Goal: Task Accomplishment & Management: Manage account settings

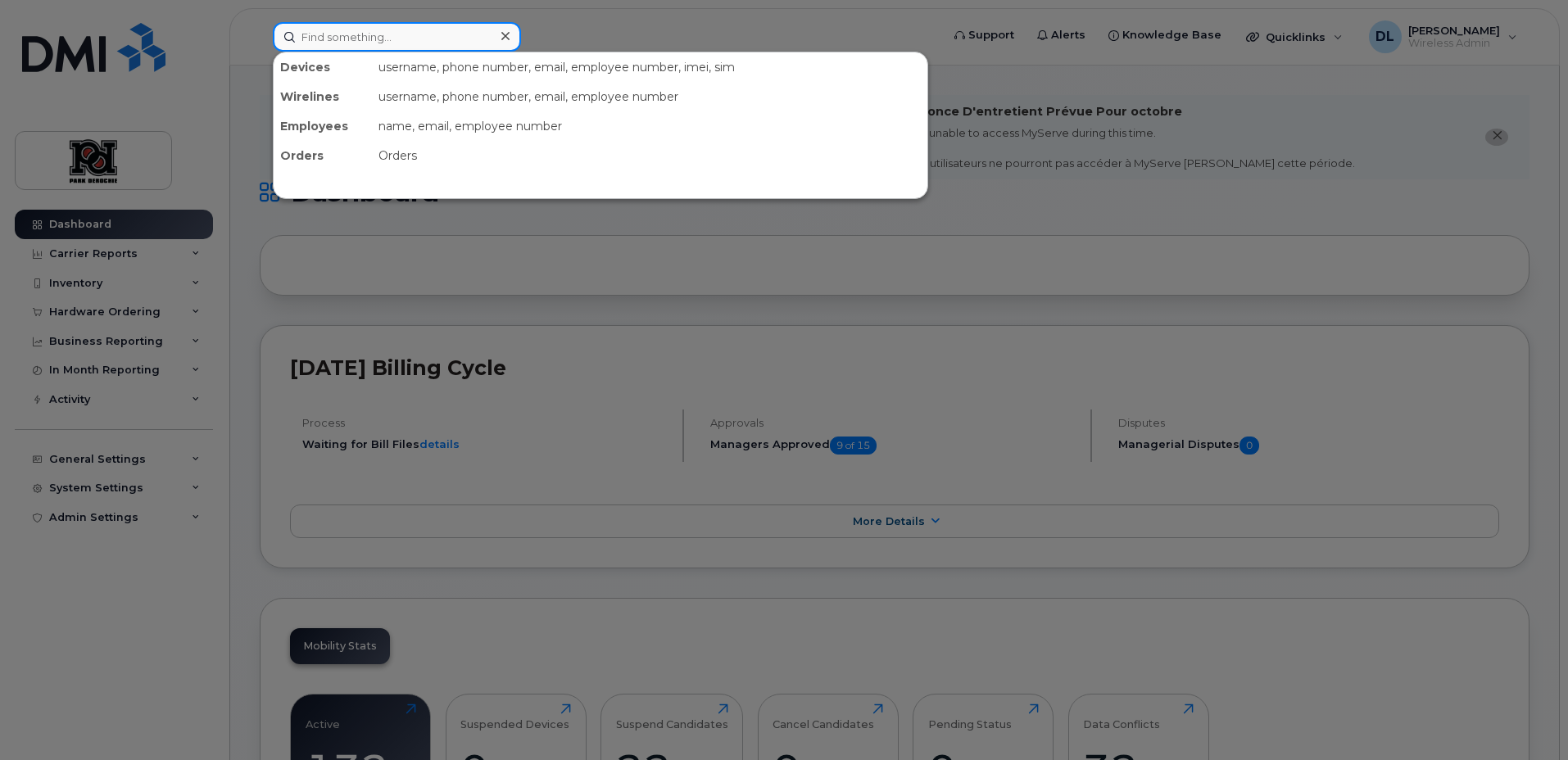
click at [338, 45] on input at bounding box center [397, 36] width 249 height 29
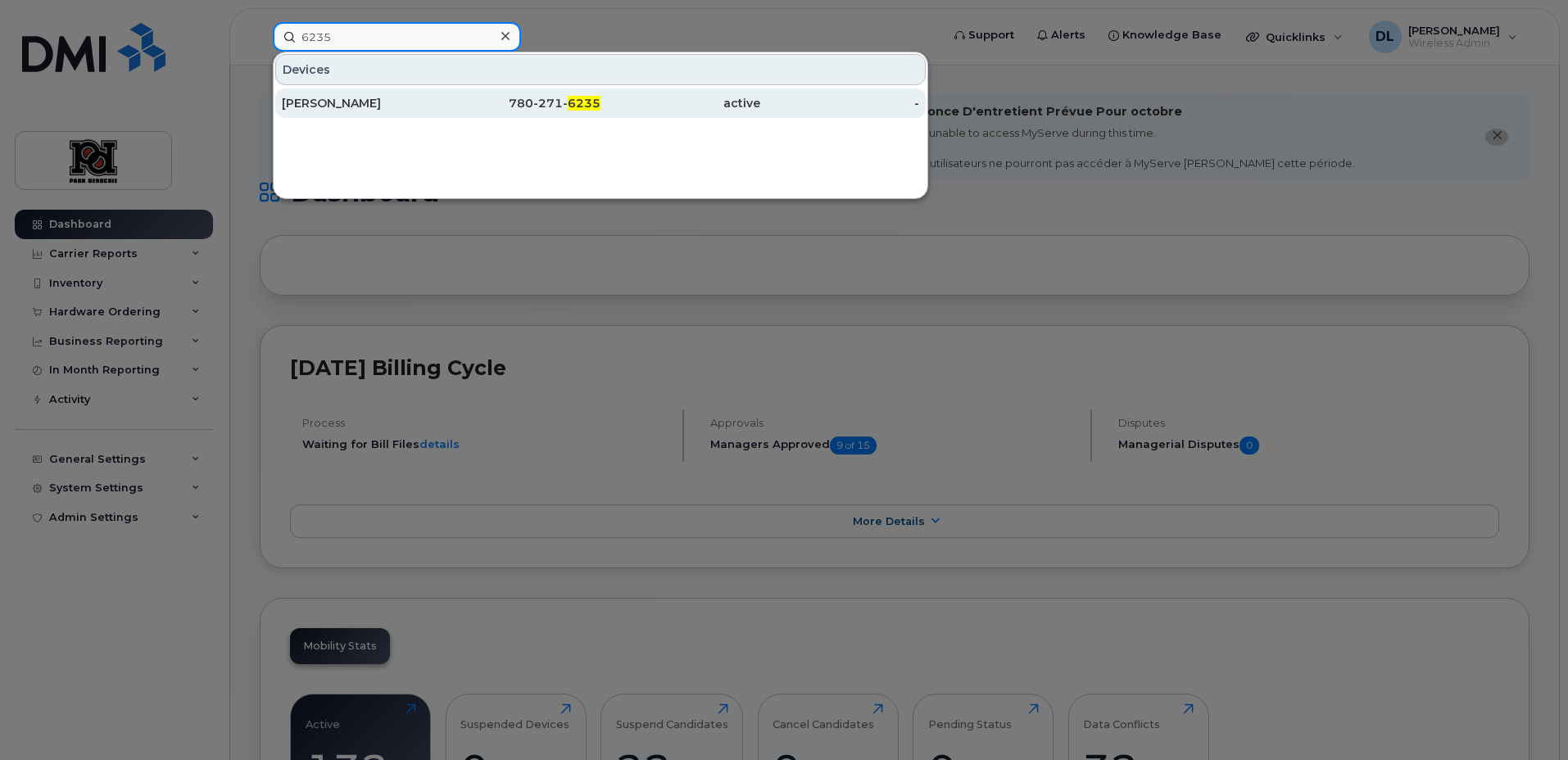
type input "6235"
click at [385, 98] on div "Michael Lott" at bounding box center [362, 103] width 160 height 17
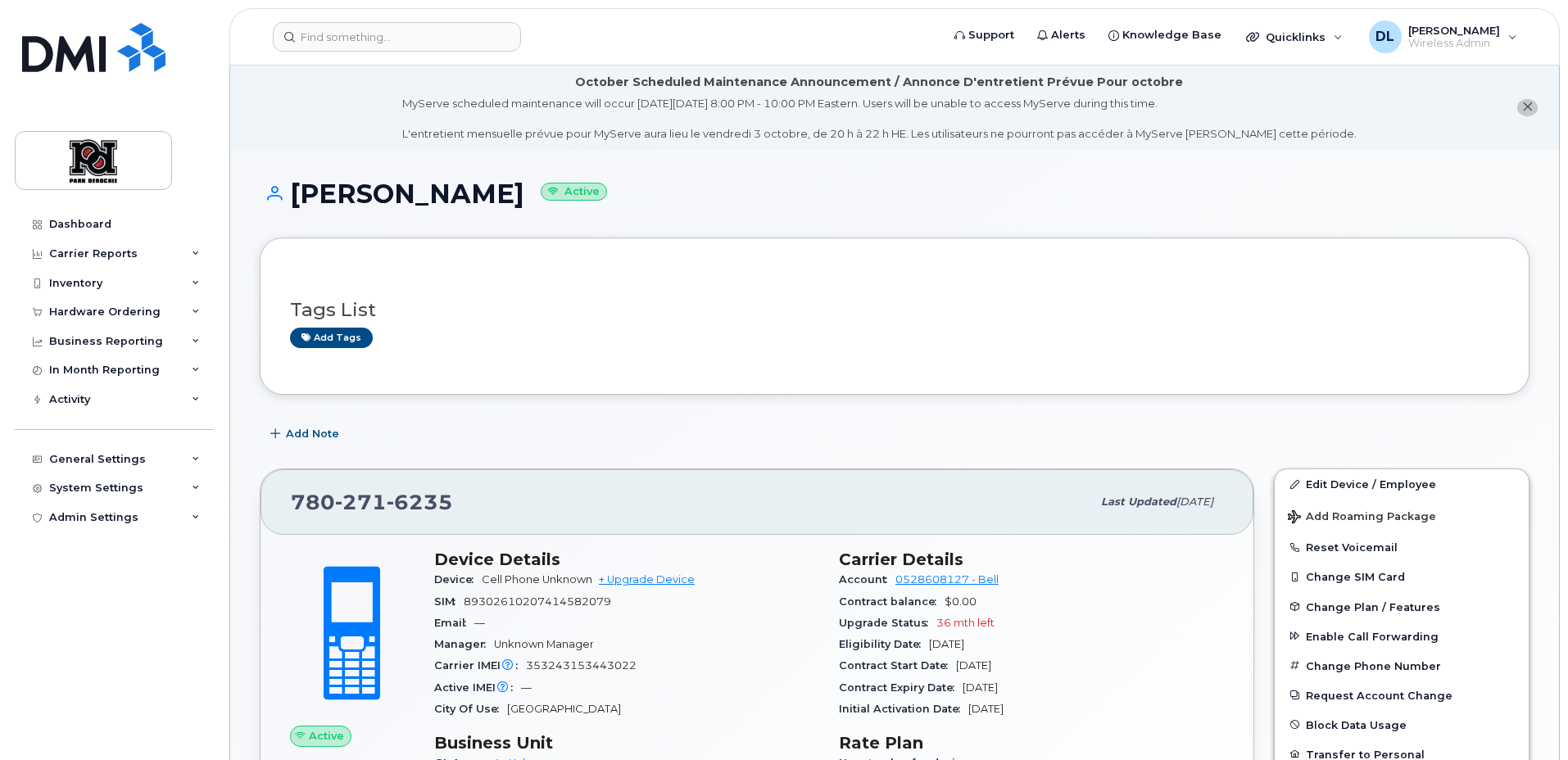
click at [656, 348] on div "Add tags" at bounding box center [888, 338] width 1196 height 20
click at [1397, 490] on link "Edit Device / Employee" at bounding box center [1402, 484] width 254 height 29
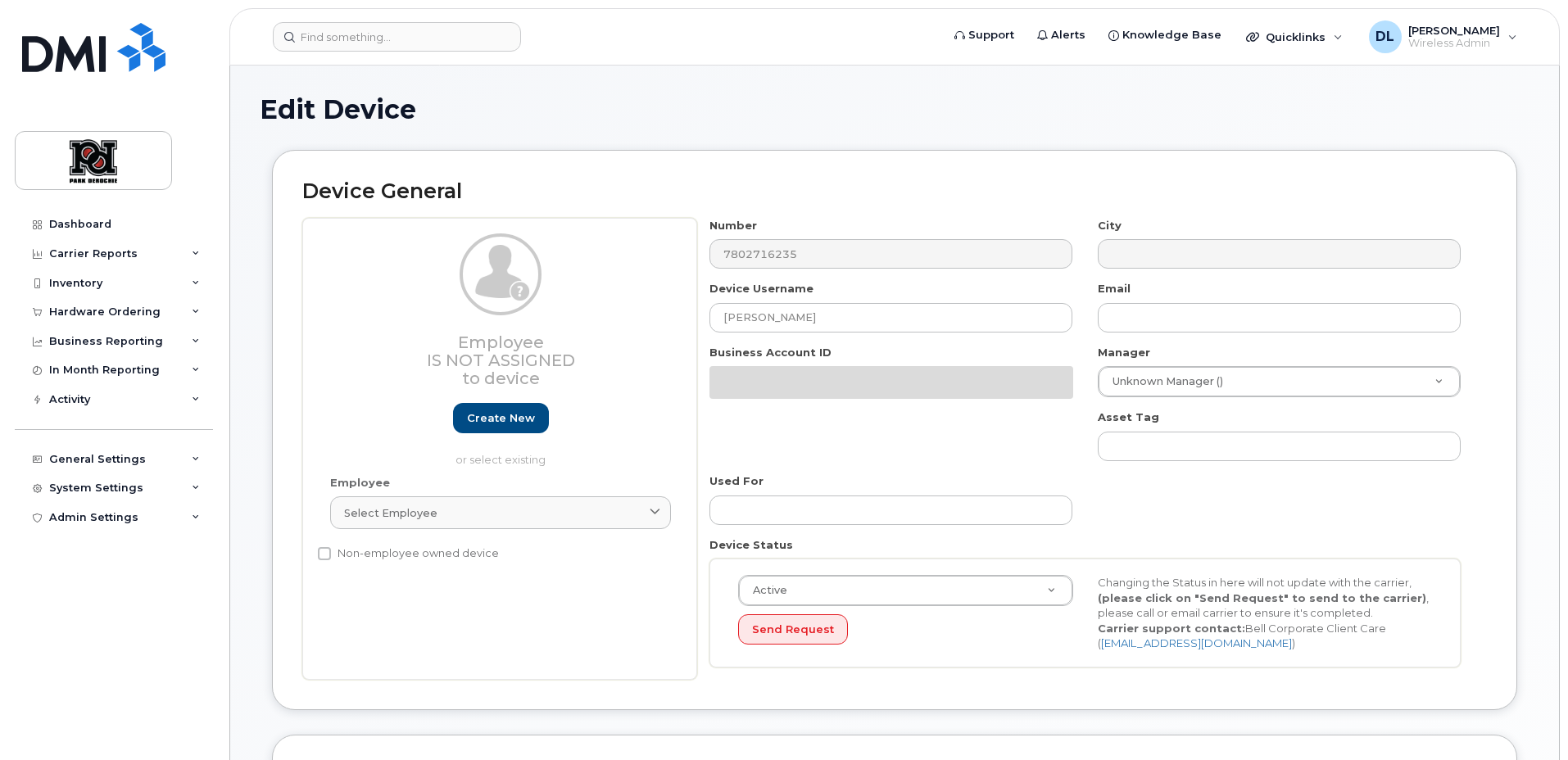
select select "9361"
select select "9484"
select select "2666"
select select "9505"
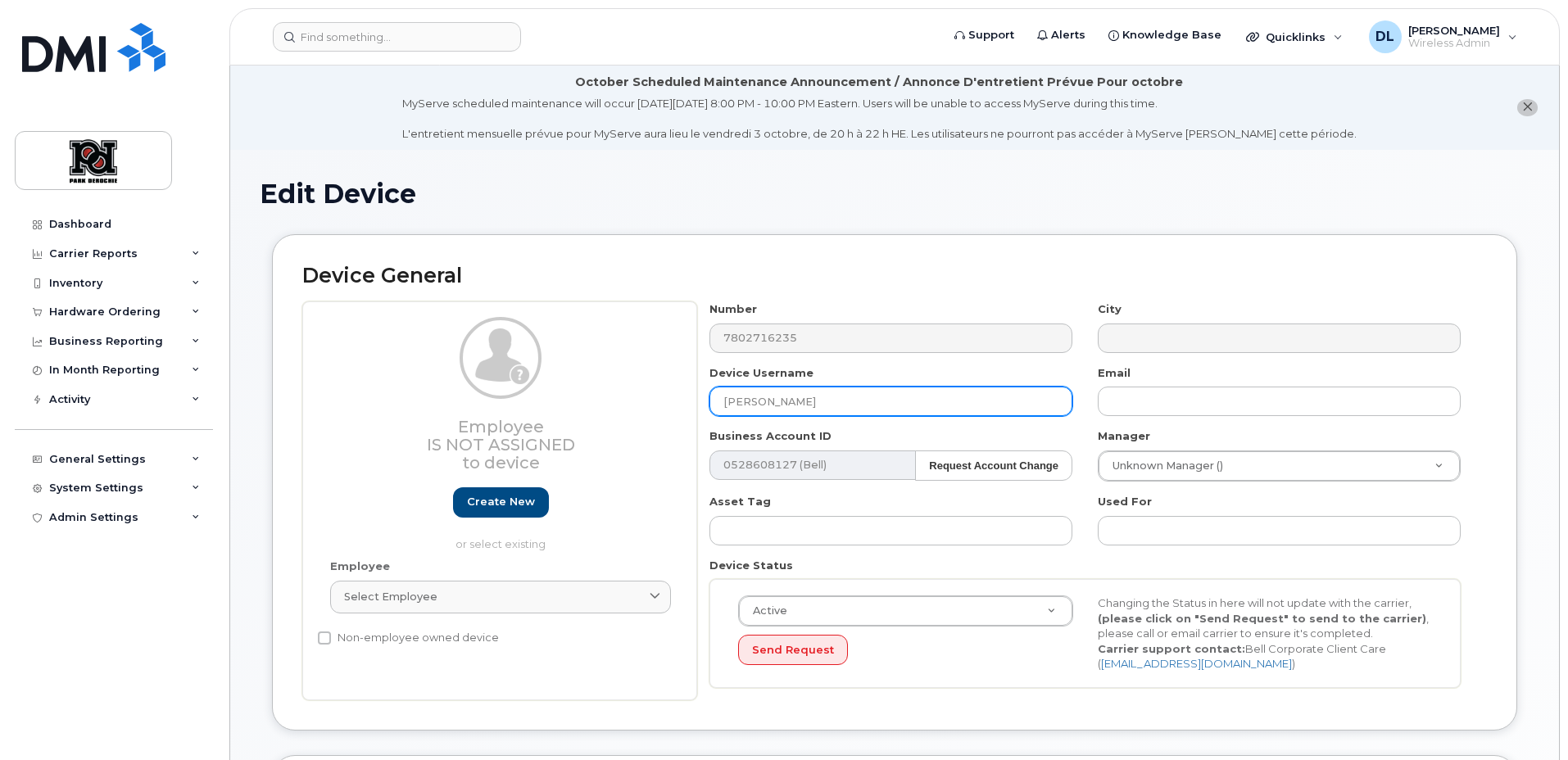
drag, startPoint x: 839, startPoint y: 394, endPoint x: 865, endPoint y: 399, distance: 26.5
click at [839, 393] on input "[PERSON_NAME]" at bounding box center [891, 401] width 363 height 29
click at [978, 402] on input "[PERSON_NAME]" at bounding box center [891, 401] width 363 height 29
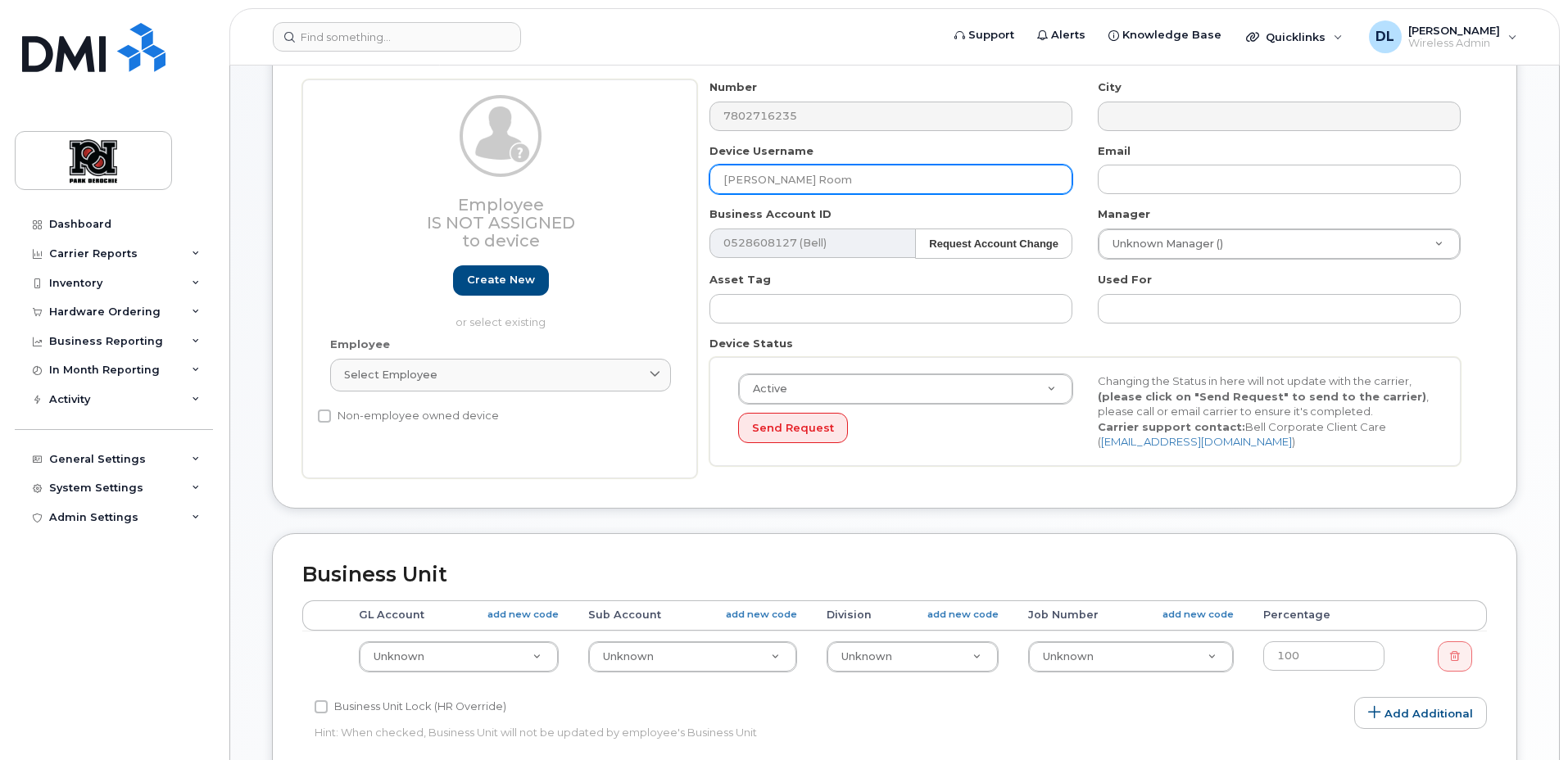
scroll to position [706, 0]
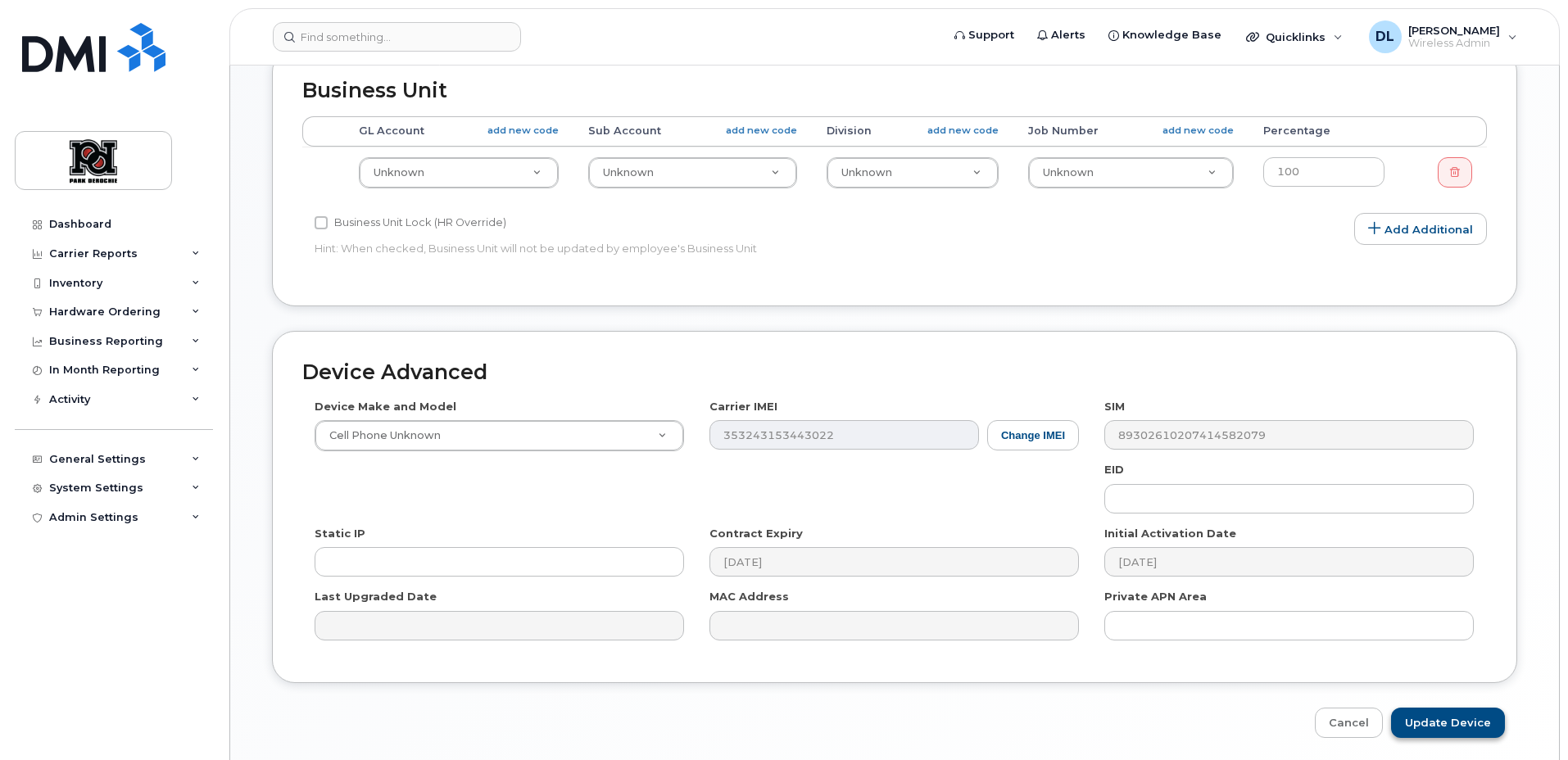
type input "Michael Lott - Dennis Room"
click at [1439, 720] on input "Update Device" at bounding box center [1448, 723] width 114 height 30
type input "Saving..."
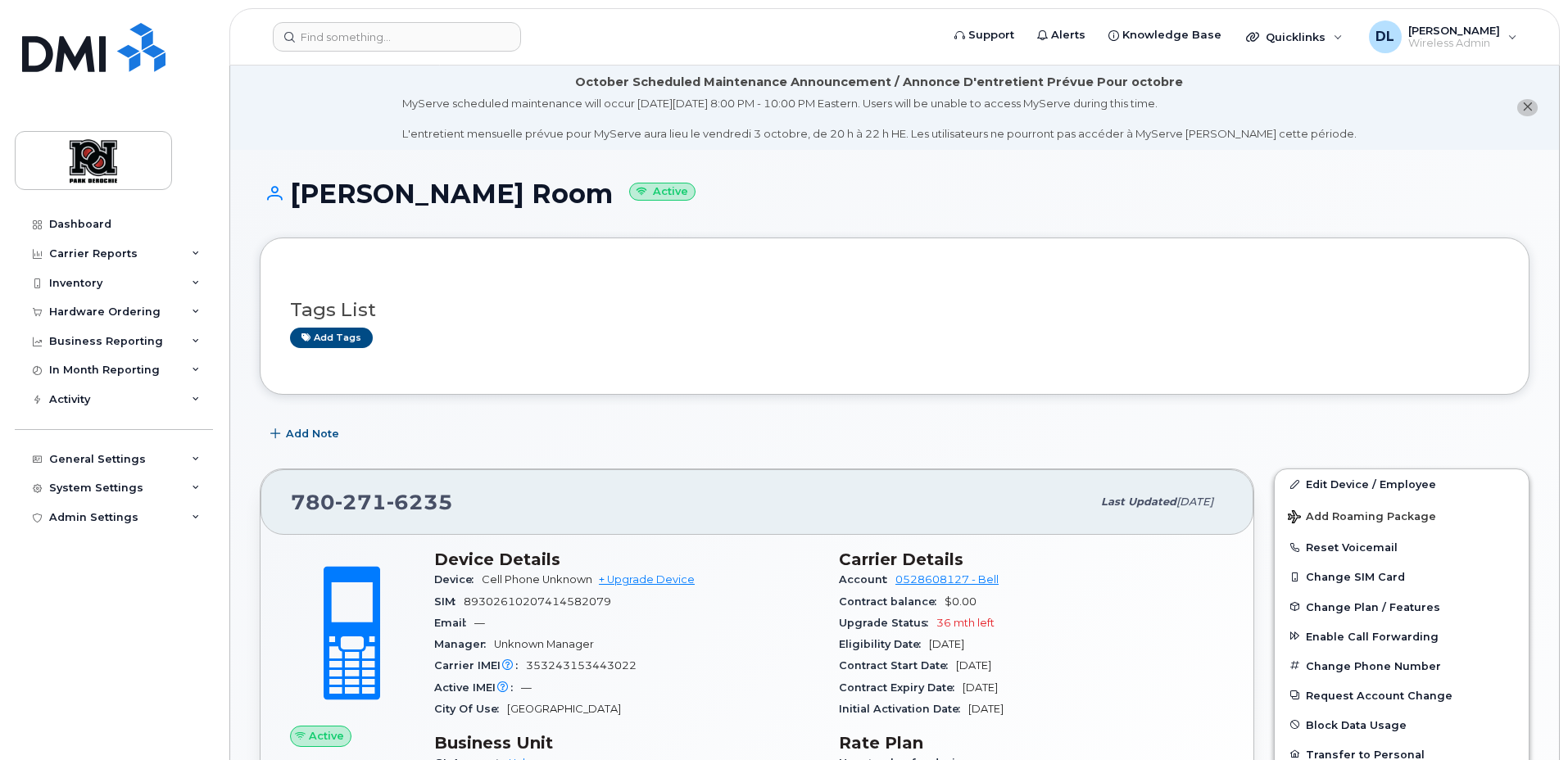
click at [362, 495] on span "271" at bounding box center [360, 501] width 51 height 24
click at [359, 34] on input at bounding box center [397, 36] width 249 height 29
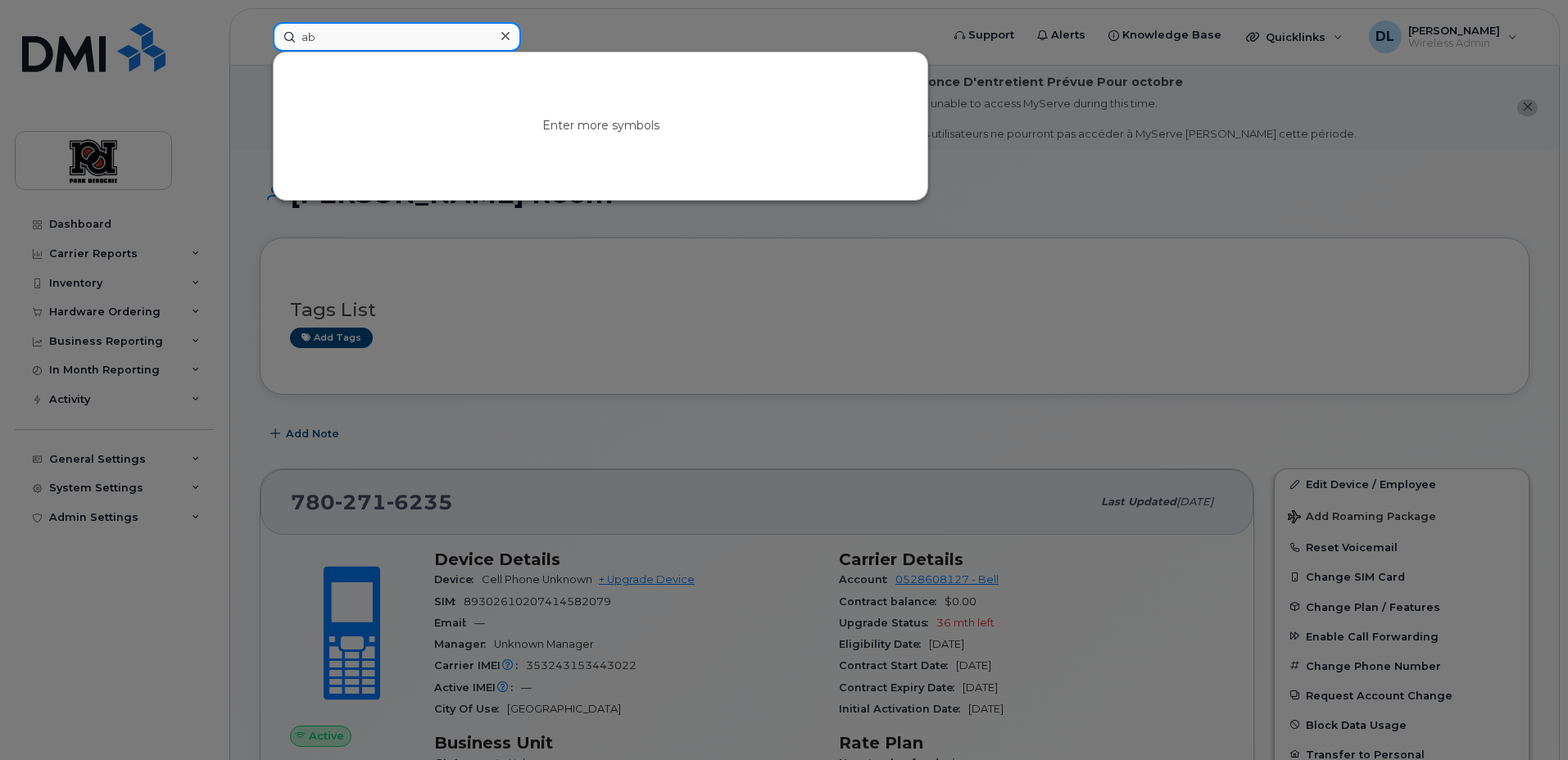
type input "ab"
click at [1084, 385] on div at bounding box center [784, 380] width 1568 height 760
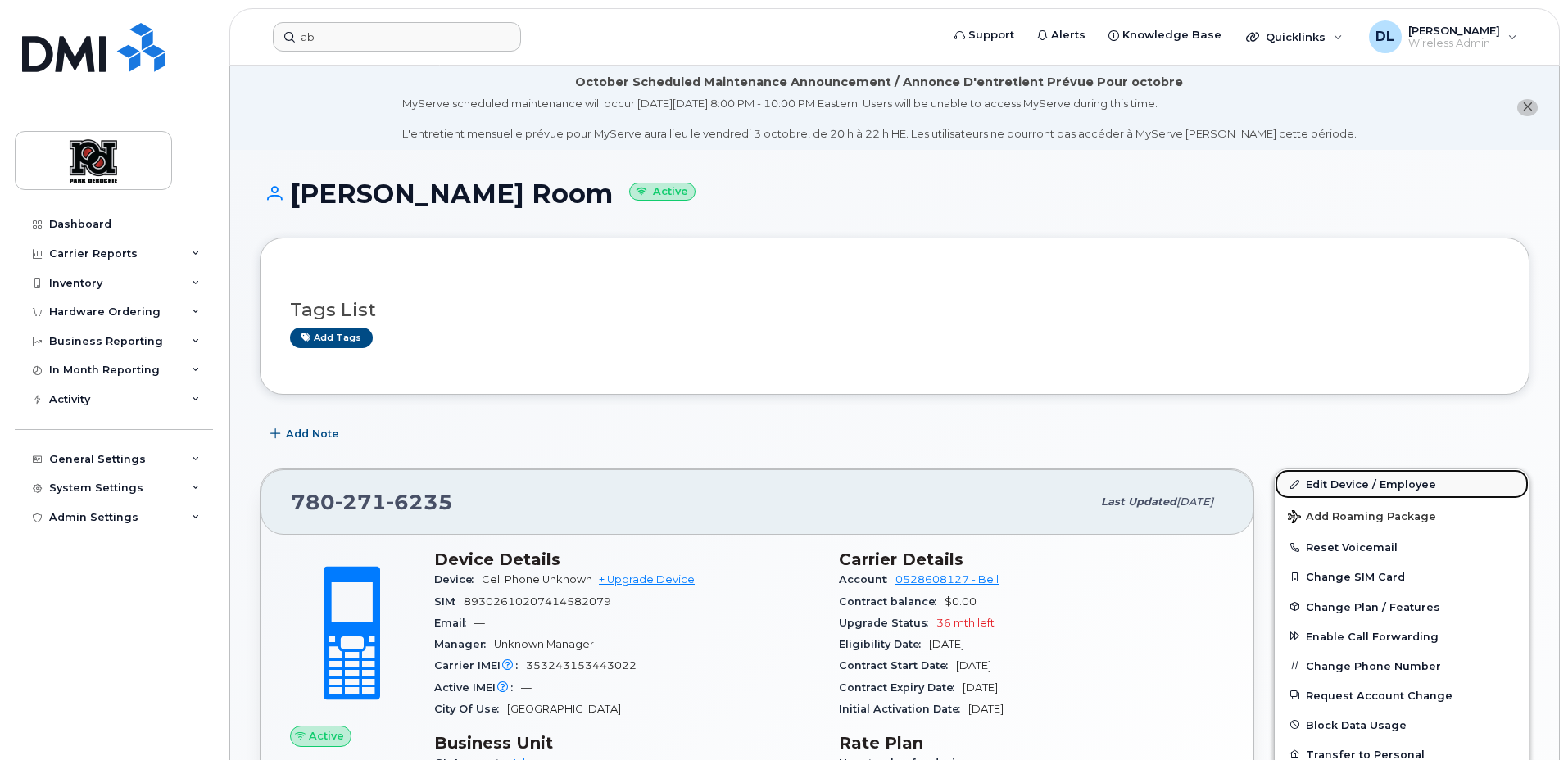
click at [1340, 482] on link "Edit Device / Employee" at bounding box center [1402, 484] width 254 height 29
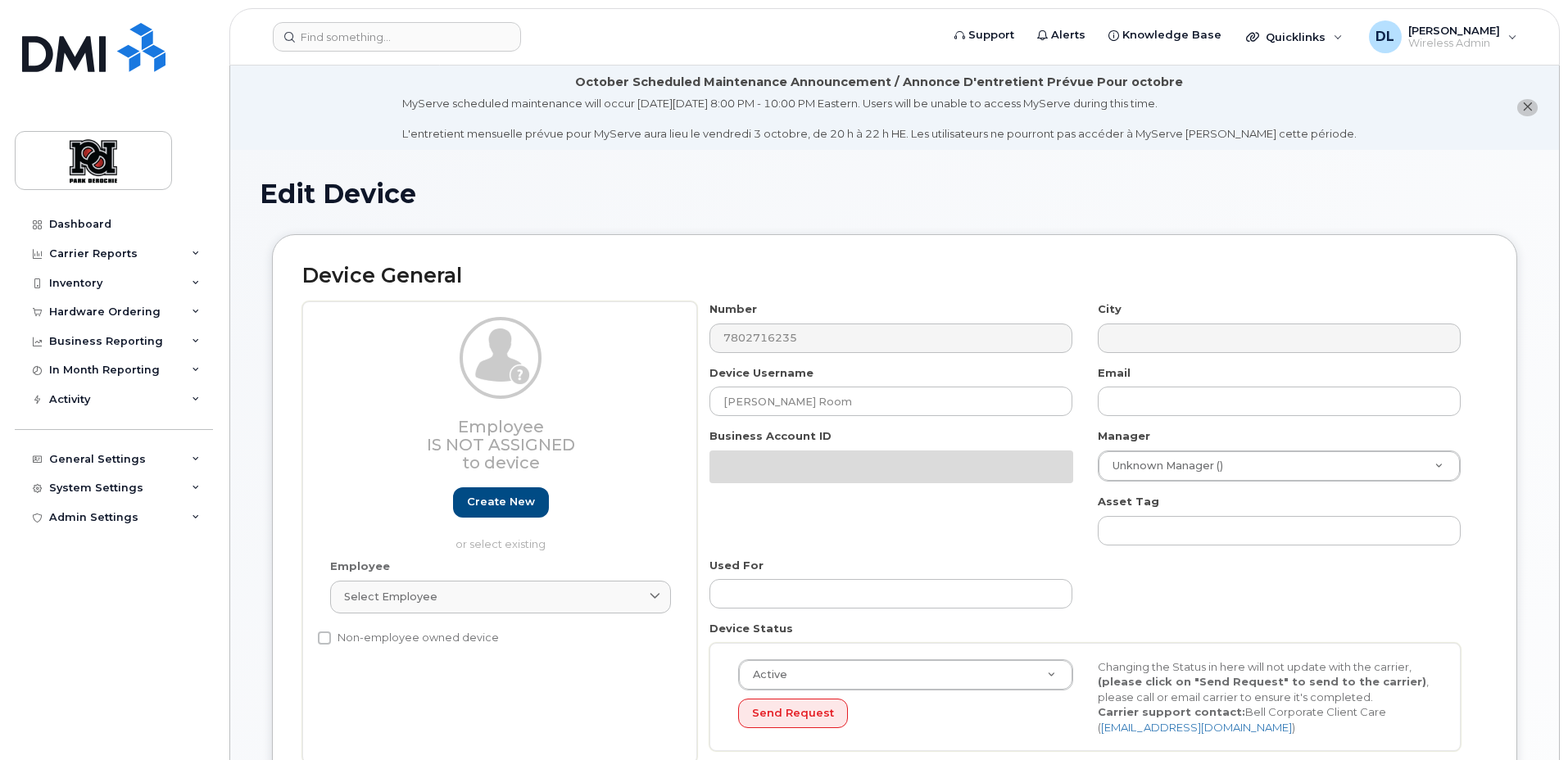
select select "9361"
select select "9484"
select select "2666"
select select "9505"
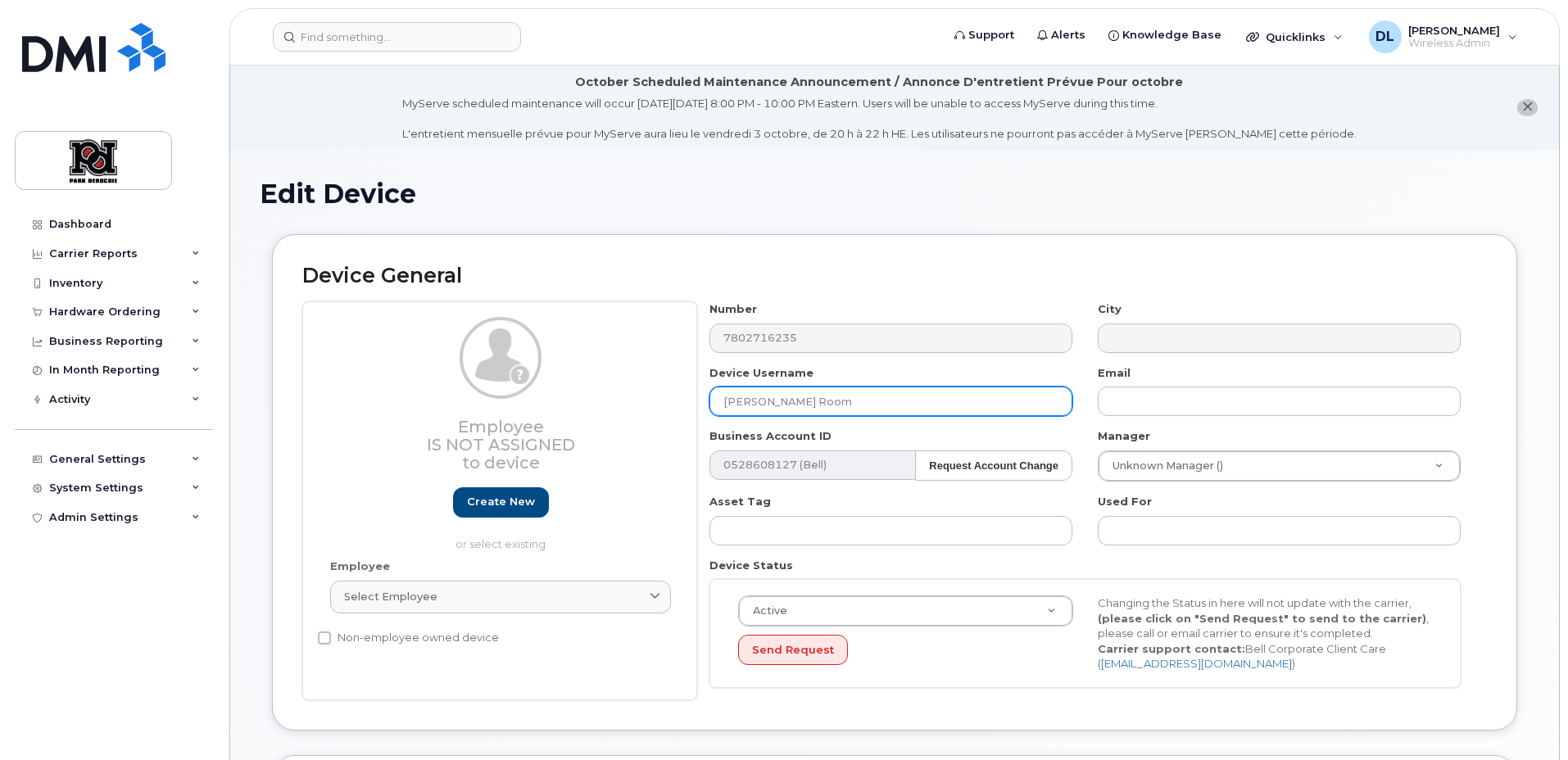
drag, startPoint x: 793, startPoint y: 405, endPoint x: 709, endPoint y: 405, distance: 84.0
click at [710, 405] on input "Michael Lott - Dennis Room" at bounding box center [891, 401] width 363 height 29
drag, startPoint x: 915, startPoint y: 405, endPoint x: 554, endPoint y: 385, distance: 361.6
click at [554, 385] on div "Employee Is not assigned to device Create new or select existing Employee Selec…" at bounding box center [894, 501] width 1185 height 399
paste input "Amoguis"
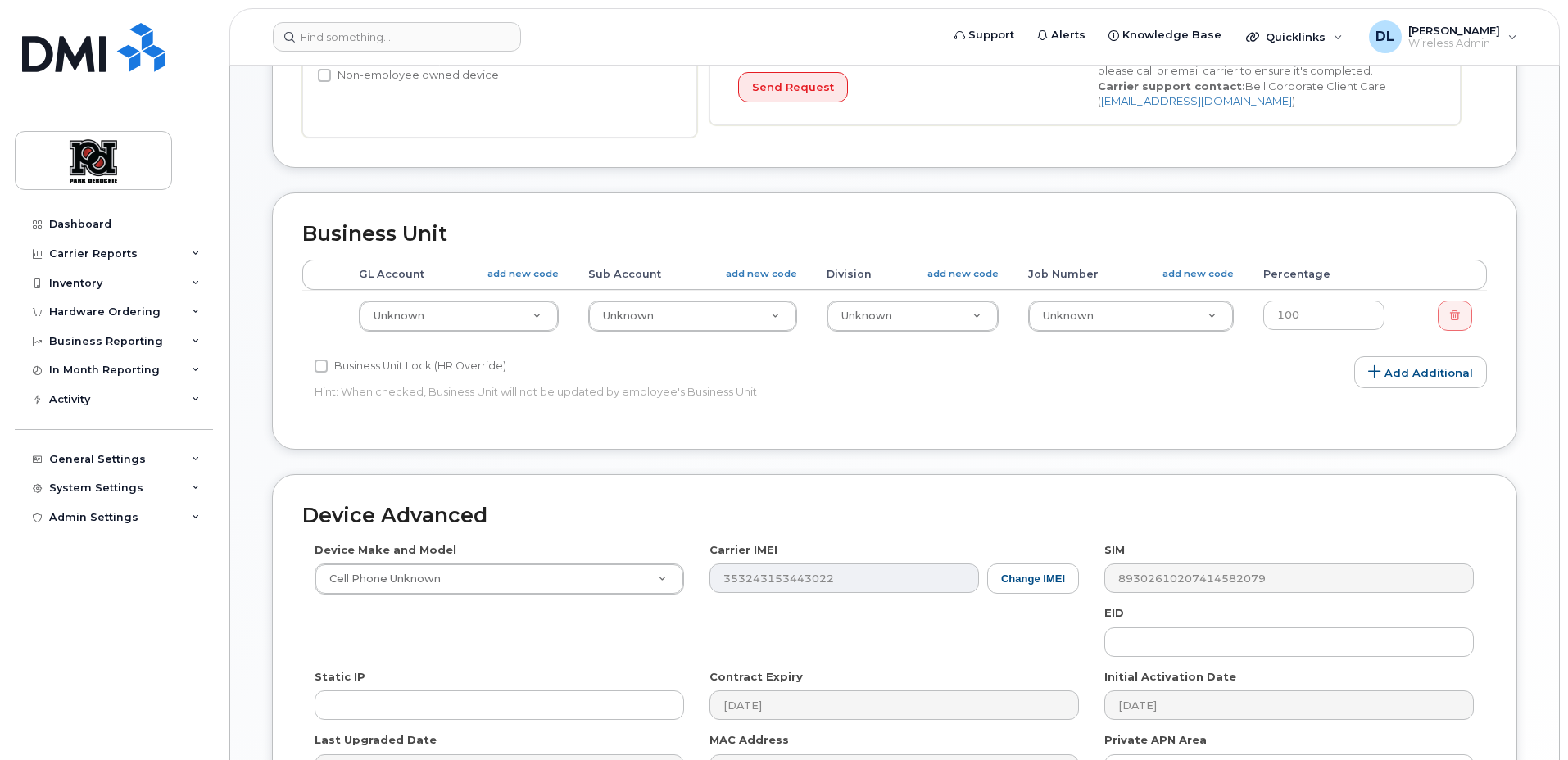
scroll to position [766, 0]
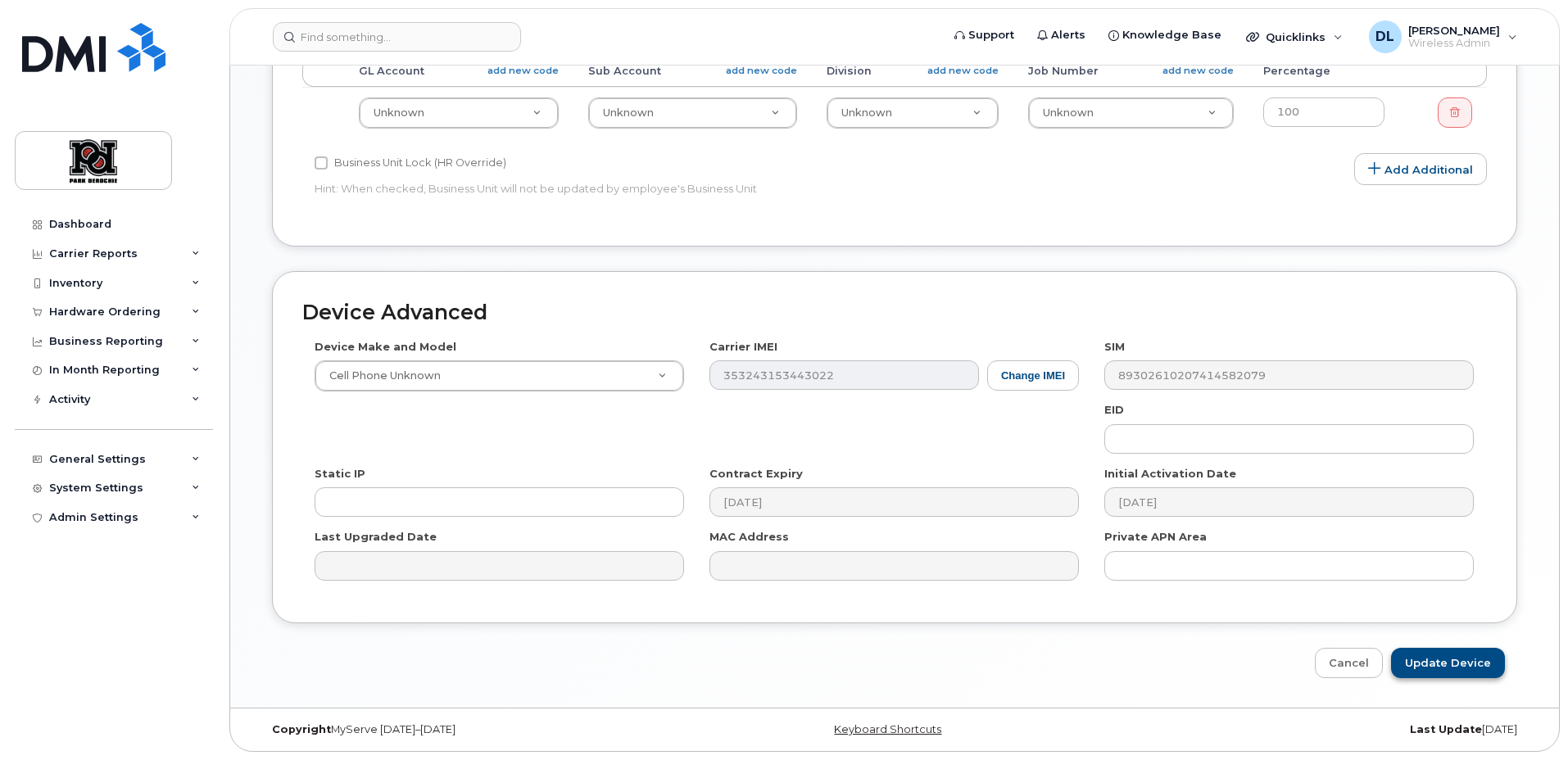
type input "Mark Amoguis"
click at [1460, 668] on input "Update Device" at bounding box center [1448, 663] width 114 height 30
type input "Saving..."
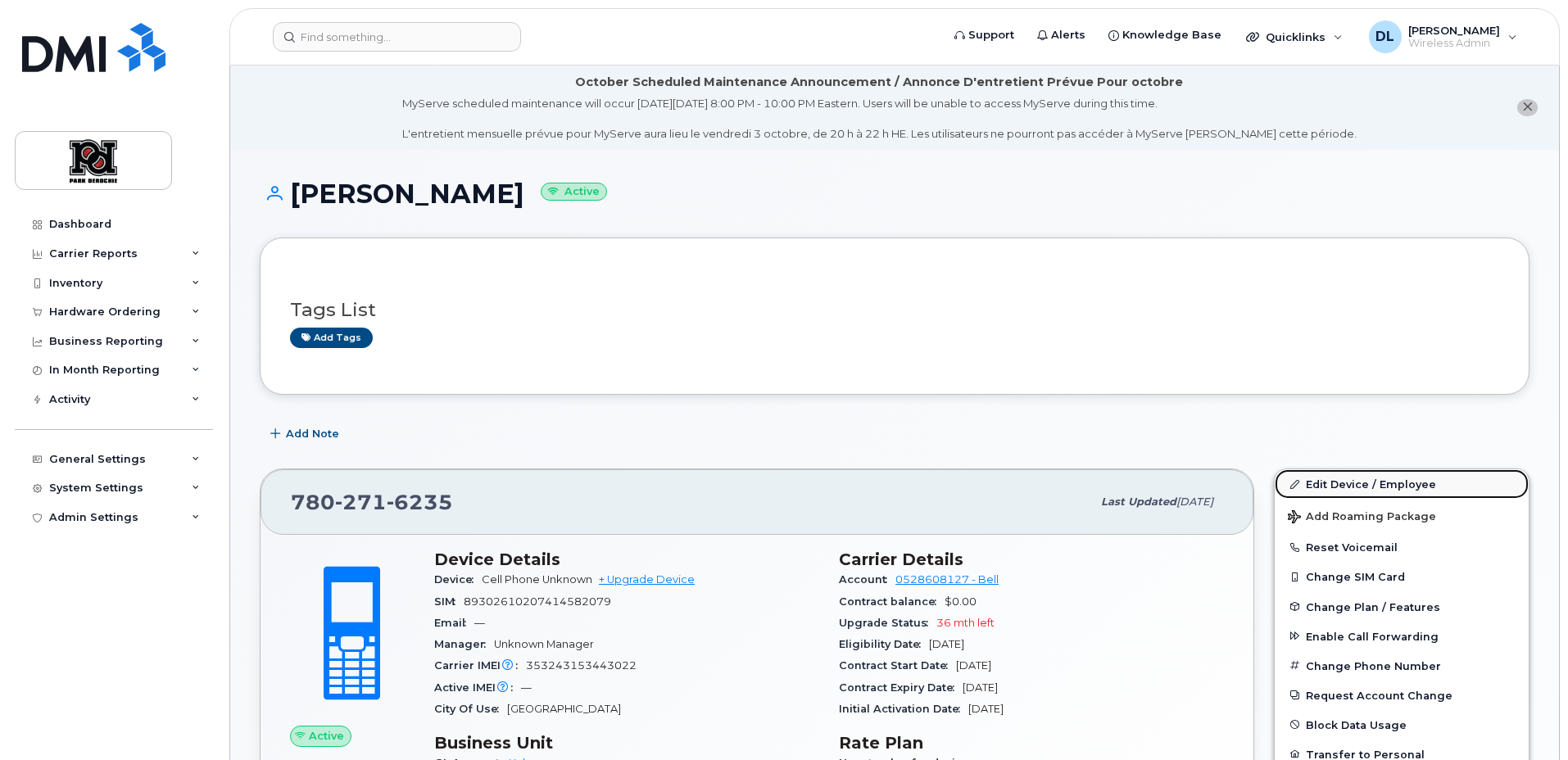
click at [1348, 489] on link "Edit Device / Employee" at bounding box center [1402, 484] width 254 height 29
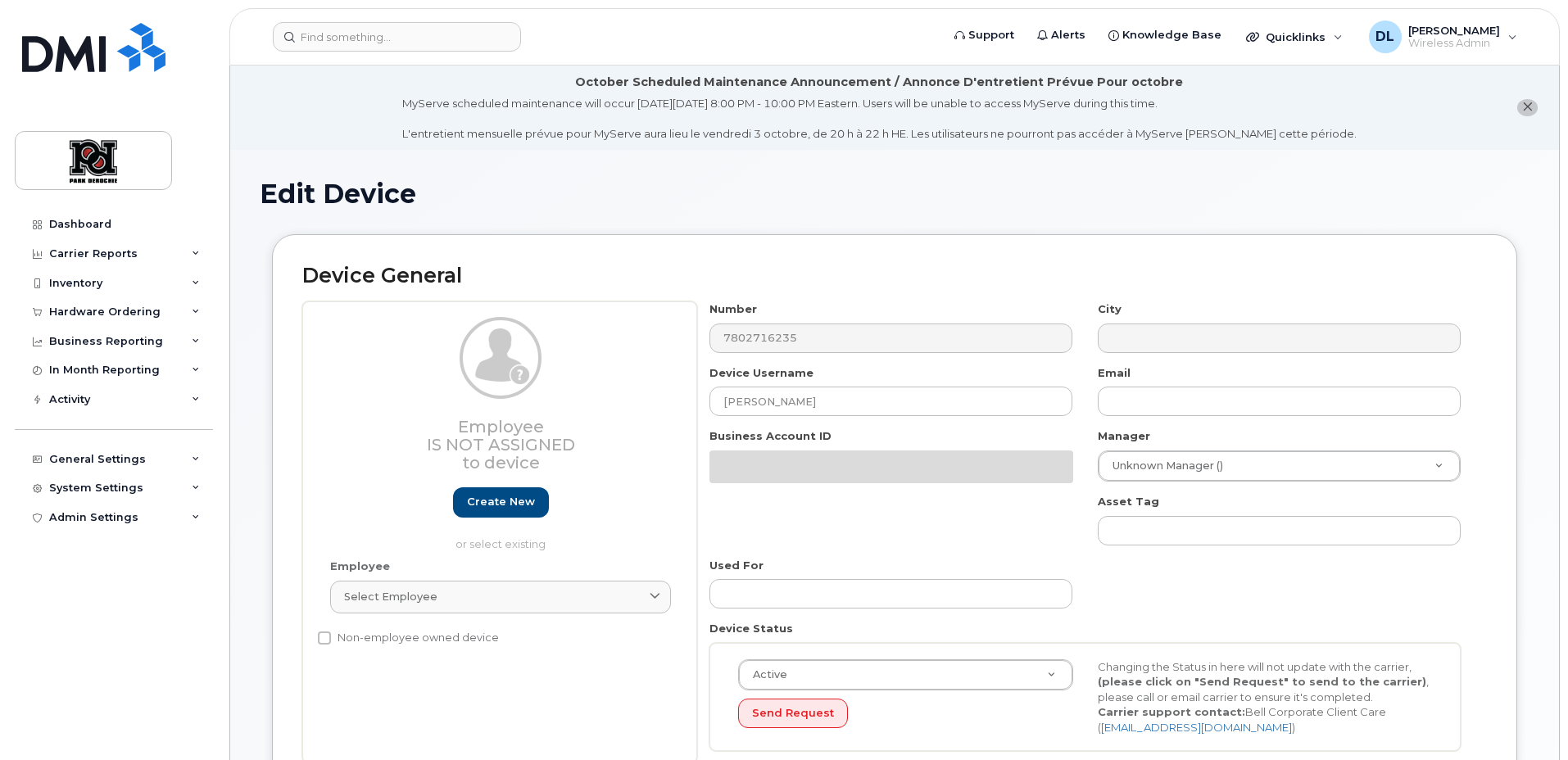
select select "9361"
select select "9484"
select select "2666"
select select "9505"
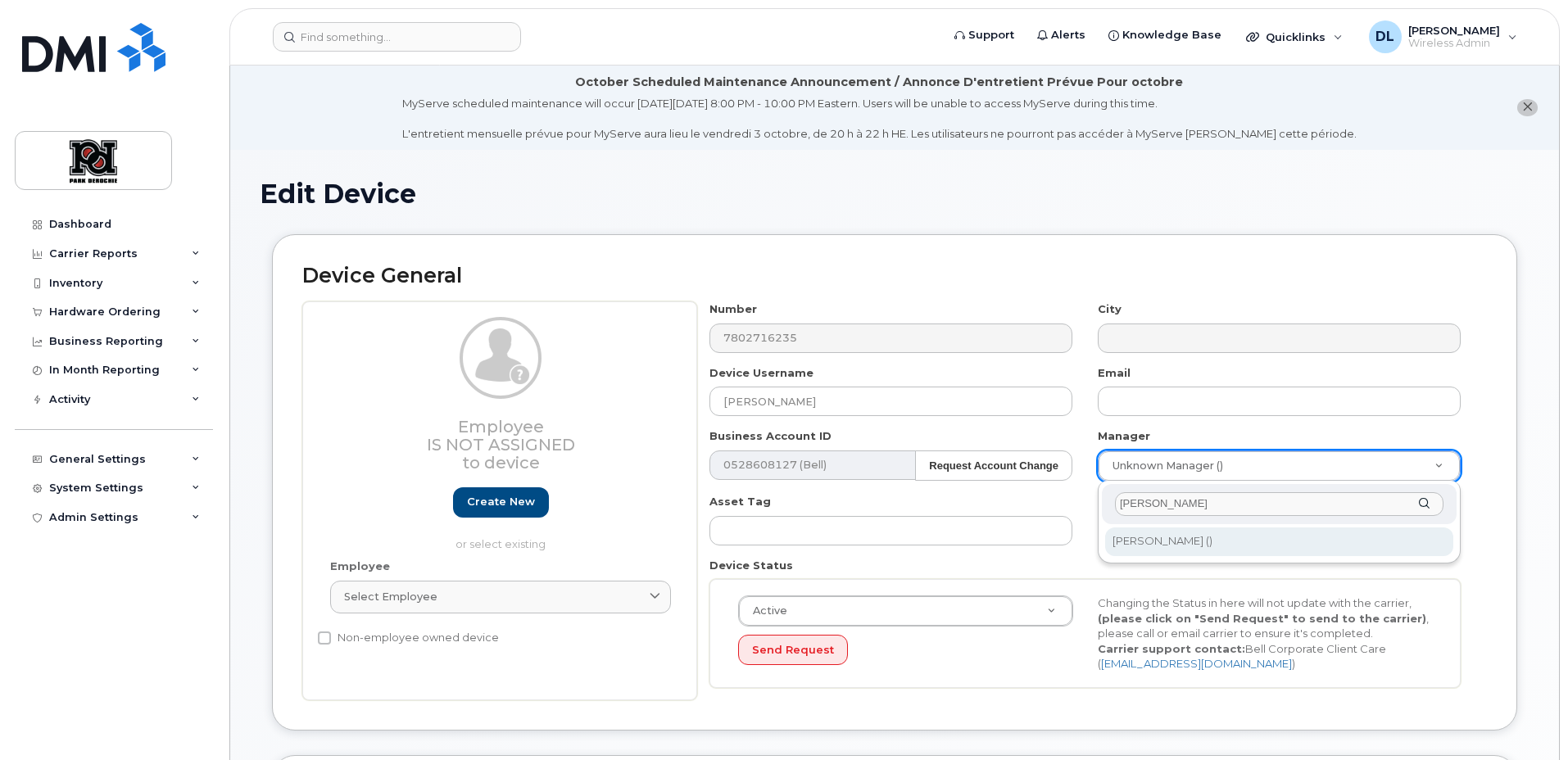
type input "dennis"
type input "3123"
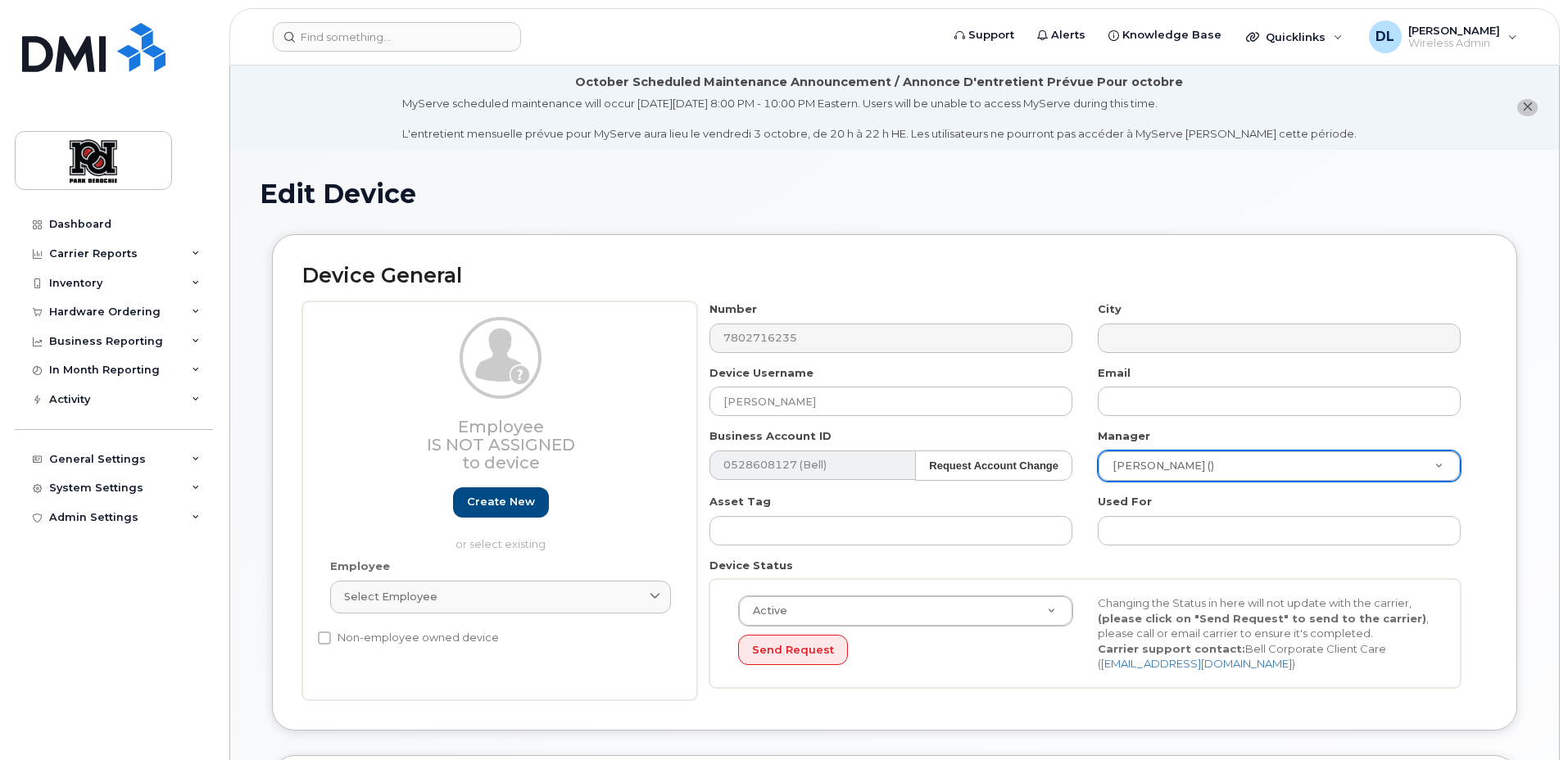
scroll to position [766, 0]
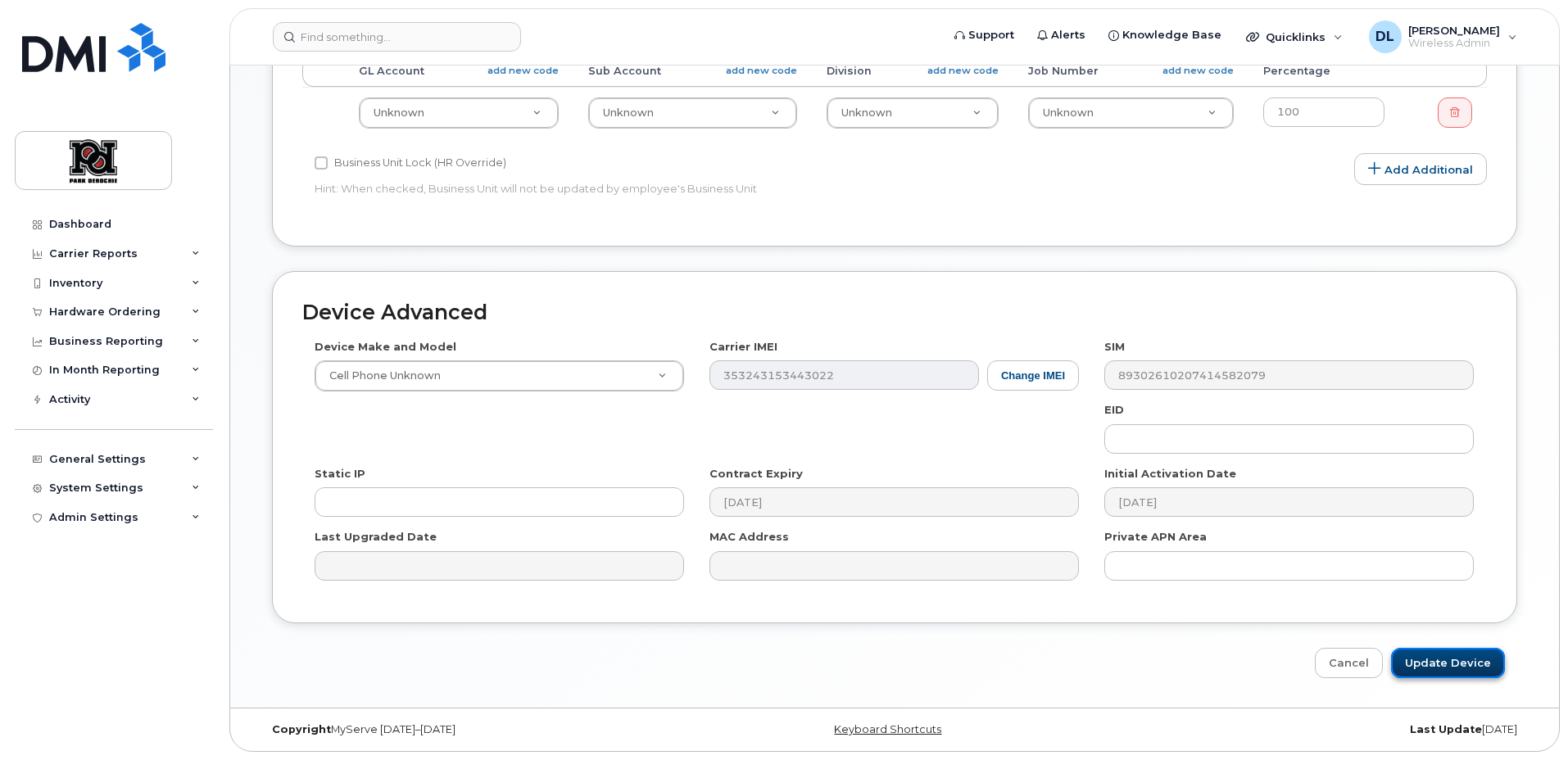
click at [1438, 670] on input "Update Device" at bounding box center [1448, 663] width 114 height 30
type input "Saving..."
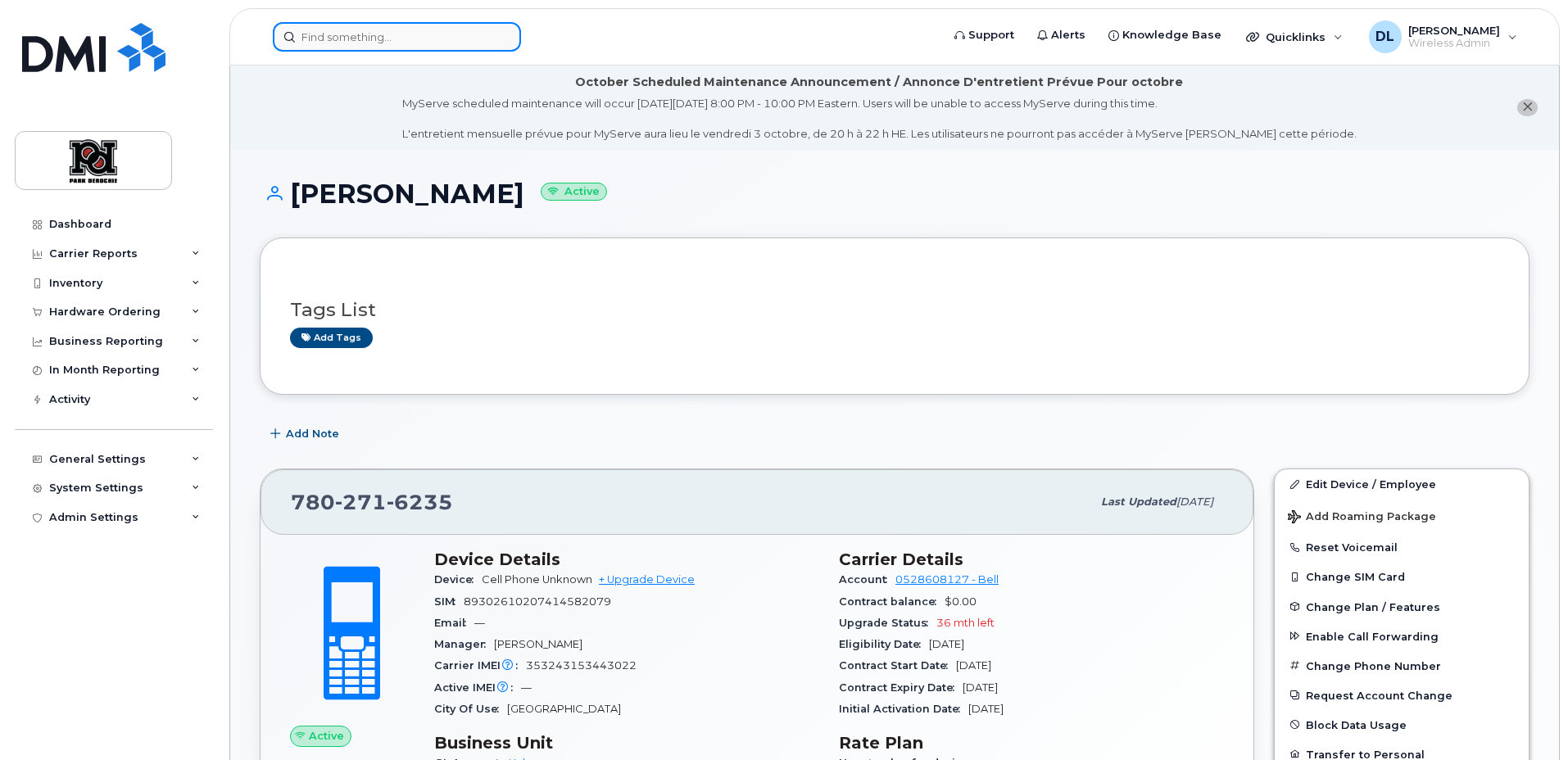
click at [484, 45] on input at bounding box center [397, 36] width 249 height 29
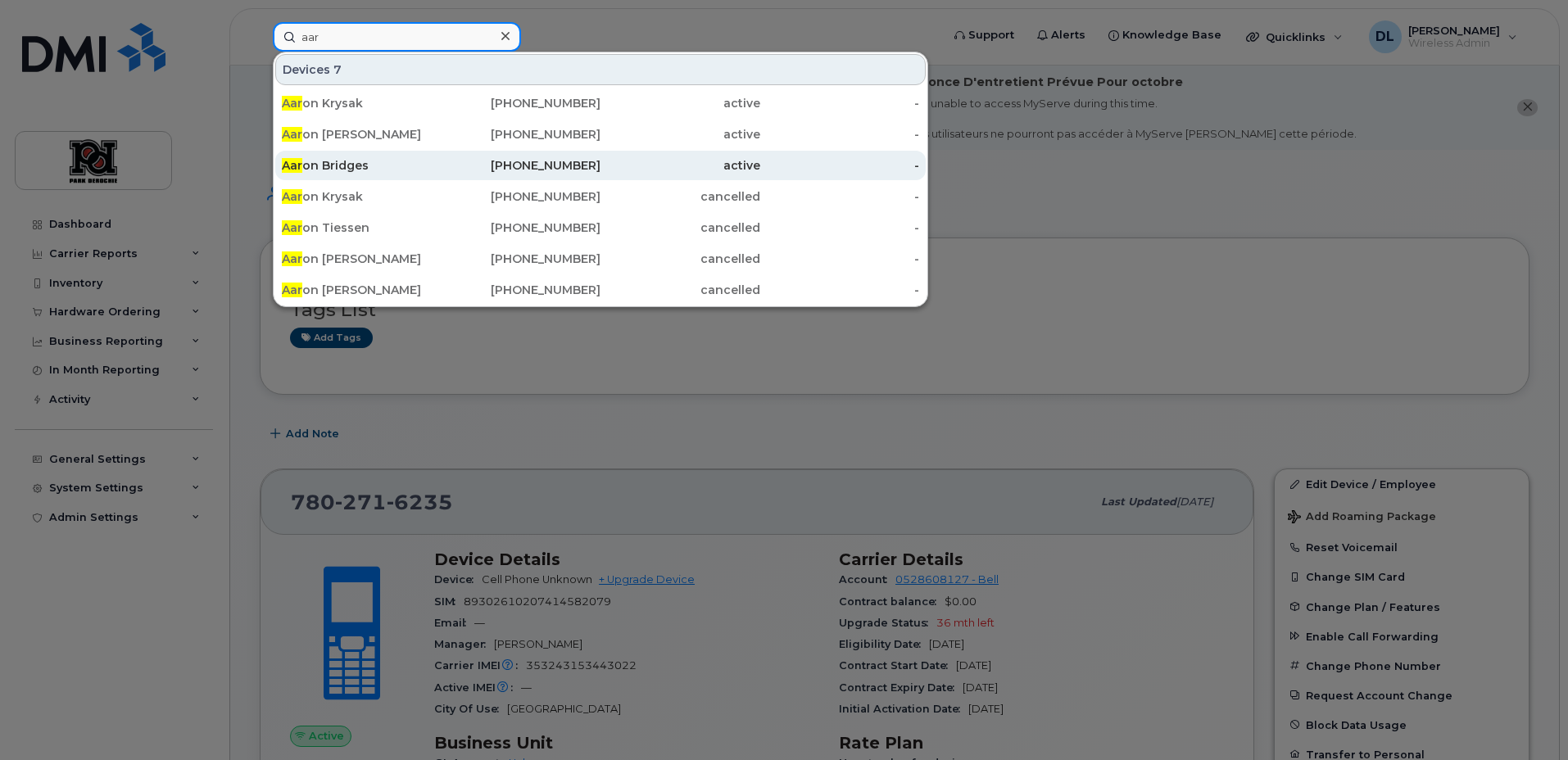
type input "aar"
click at [357, 165] on div "Aar on Bridges" at bounding box center [362, 165] width 160 height 17
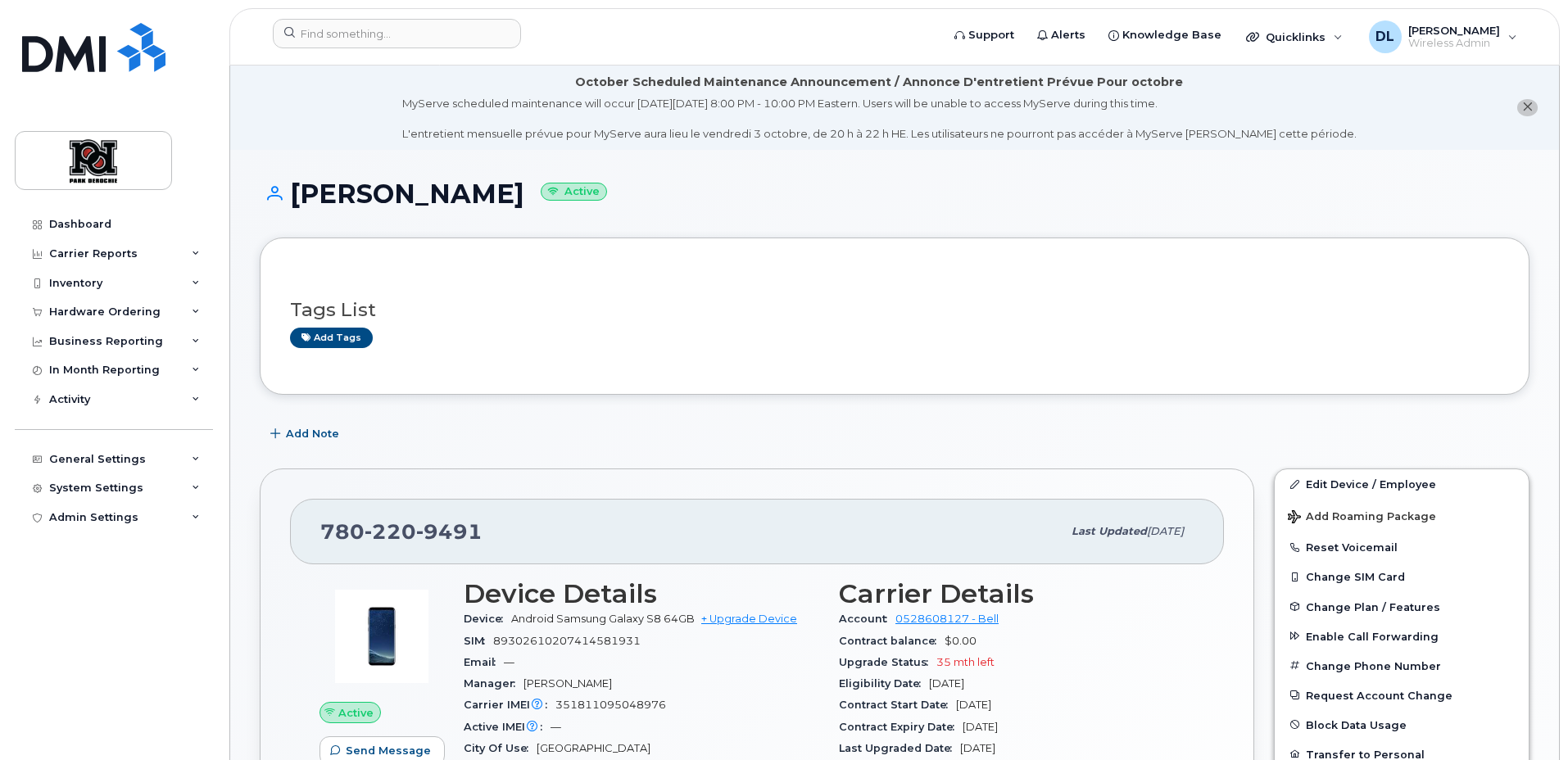
click at [406, 530] on span "220" at bounding box center [390, 531] width 51 height 24
click at [406, 529] on span "220" at bounding box center [390, 531] width 51 height 24
copy span "[PHONE_NUMBER]"
